Goal: Find specific page/section: Find specific page/section

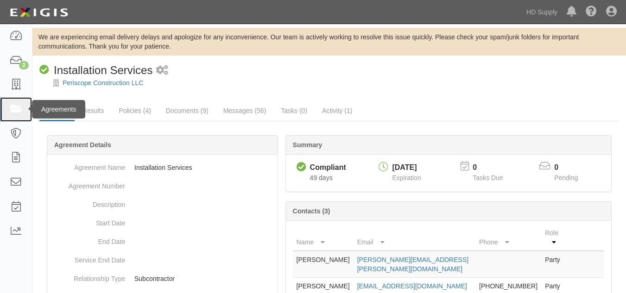
click at [19, 106] on icon at bounding box center [15, 109] width 13 height 11
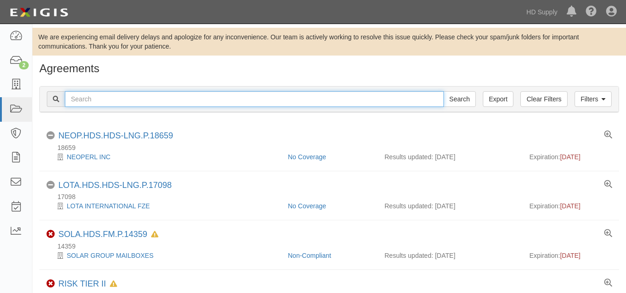
click at [102, 96] on input "text" at bounding box center [254, 99] width 379 height 16
paste input "AEX CONSULTANTS INC"
type input "AEX CONSULTANTS INC"
click at [443, 91] on input "Search" at bounding box center [459, 99] width 32 height 16
